Goal: Task Accomplishment & Management: Use online tool/utility

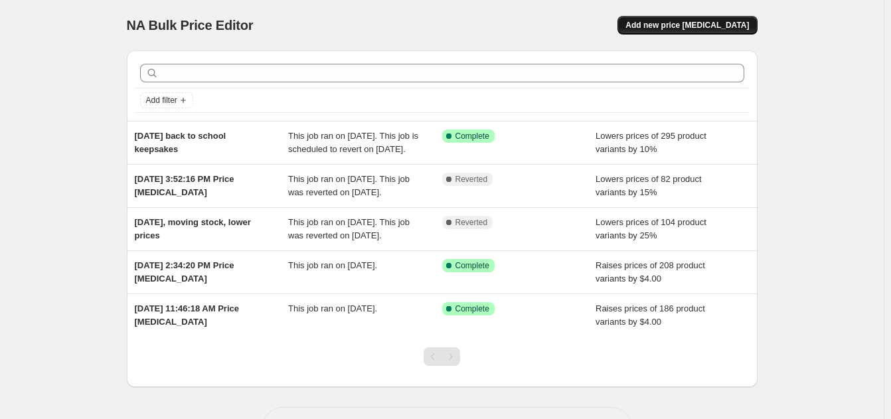
click at [725, 28] on span "Add new price [MEDICAL_DATA]" at bounding box center [688, 25] width 124 height 11
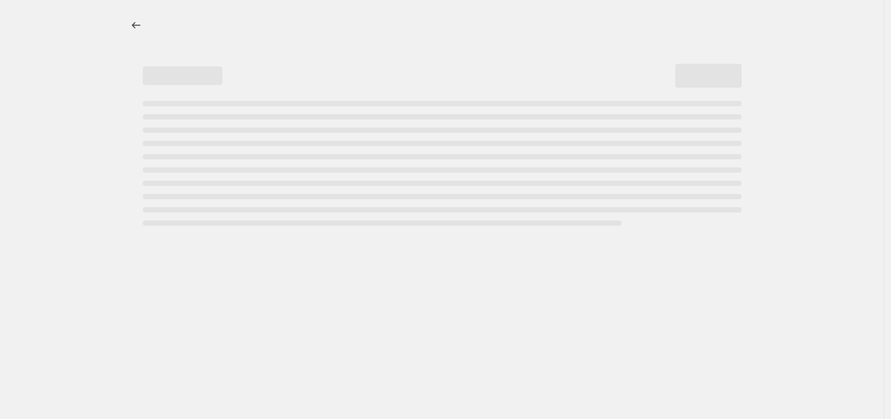
select select "percentage"
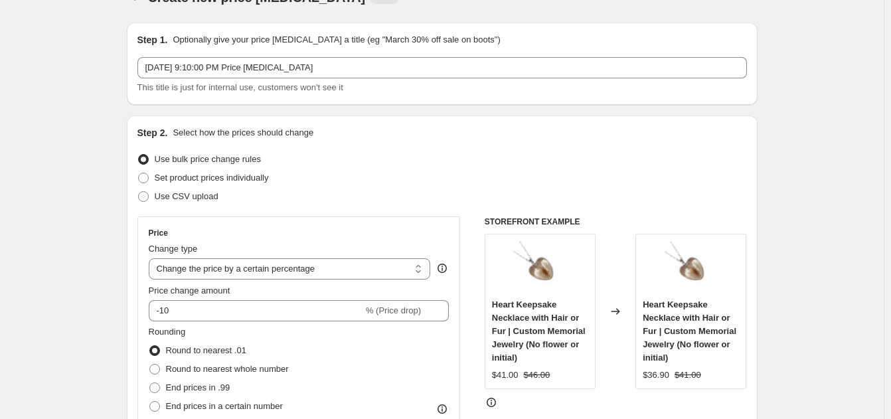
scroll to position [31, 0]
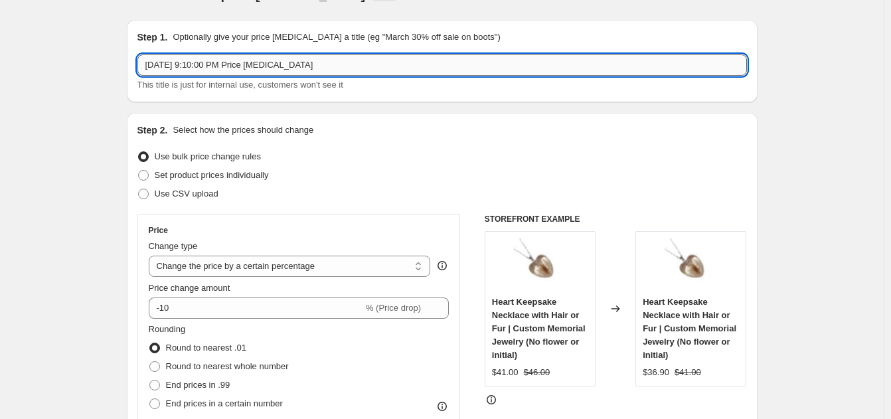
drag, startPoint x: 317, startPoint y: 65, endPoint x: 206, endPoint y: 68, distance: 111.0
click at [206, 68] on input "[DATE] 9:10:00 PM Price [MEDICAL_DATA]" at bounding box center [442, 64] width 610 height 21
click at [319, 72] on input "[DATE] 9:10:00 PM Price [MEDICAL_DATA]" at bounding box center [442, 64] width 610 height 21
drag, startPoint x: 319, startPoint y: 71, endPoint x: 146, endPoint y: 64, distance: 172.8
click at [146, 64] on input "[DATE] 9:10:00 PM Price [MEDICAL_DATA]" at bounding box center [442, 64] width 610 height 21
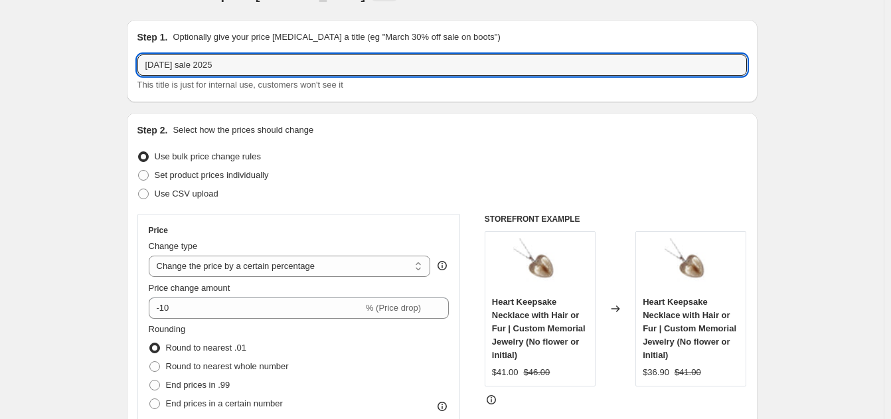
type input "[DATE] sale 2025"
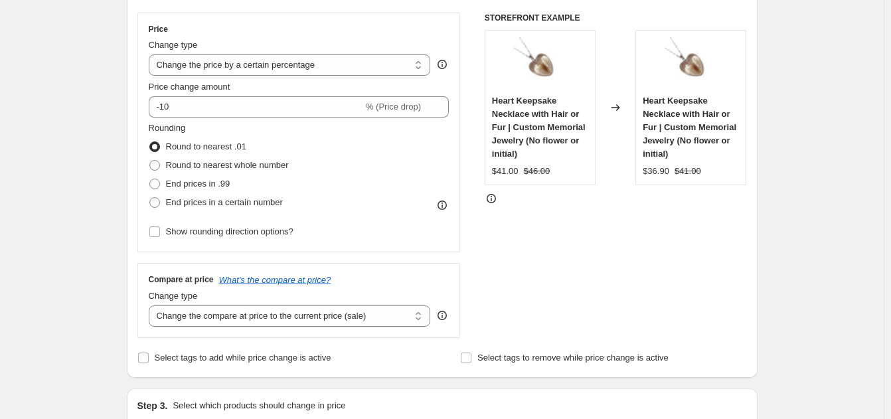
scroll to position [240, 0]
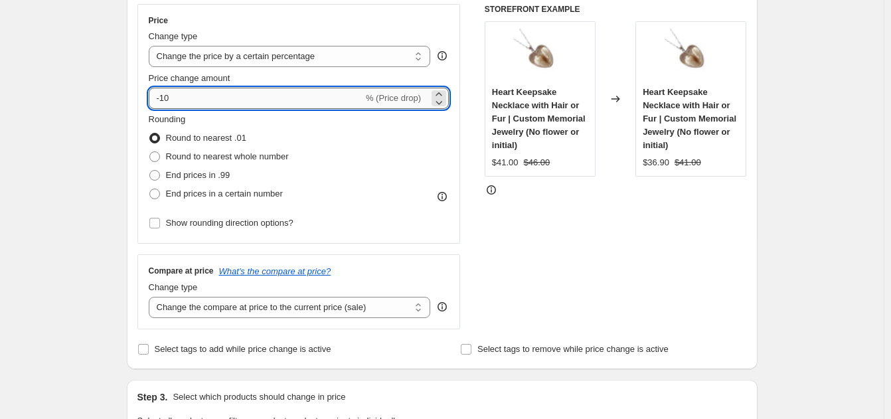
click at [246, 98] on input "-10" at bounding box center [256, 98] width 215 height 21
click at [446, 104] on icon at bounding box center [438, 102] width 13 height 13
click at [443, 102] on icon at bounding box center [439, 103] width 7 height 4
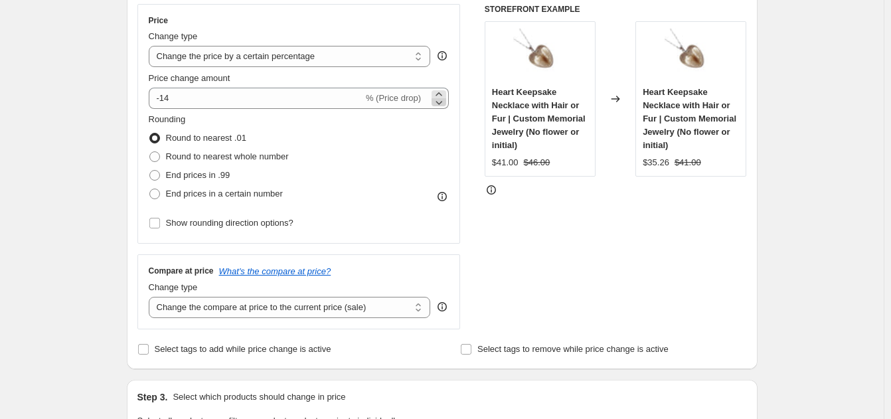
click at [443, 102] on icon at bounding box center [439, 103] width 7 height 4
type input "-15"
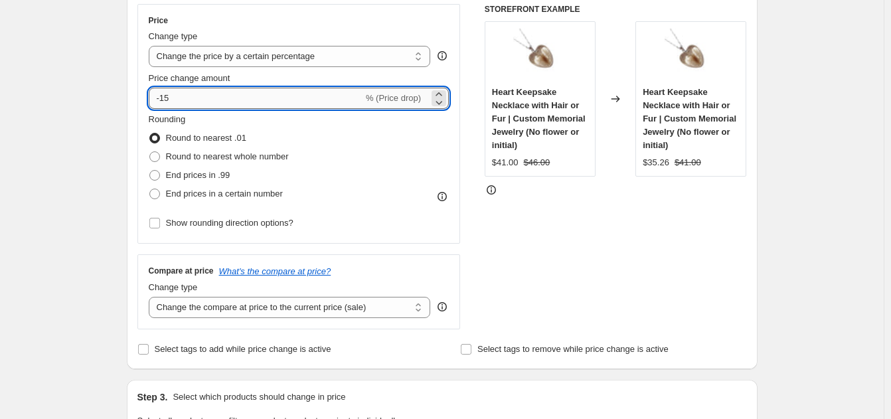
click at [203, 103] on input "-15" at bounding box center [256, 98] width 215 height 21
drag, startPoint x: 180, startPoint y: 101, endPoint x: 117, endPoint y: 100, distance: 63.1
type input "-20"
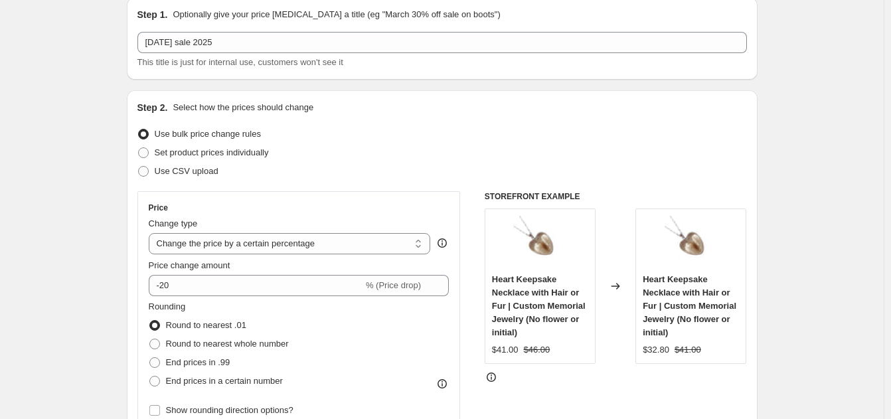
scroll to position [0, 0]
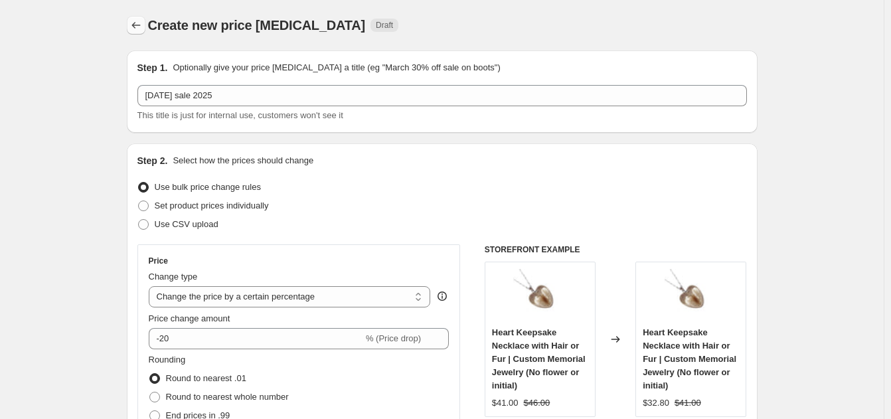
click at [140, 21] on icon "Price change jobs" at bounding box center [135, 25] width 13 height 13
